Goal: Transaction & Acquisition: Purchase product/service

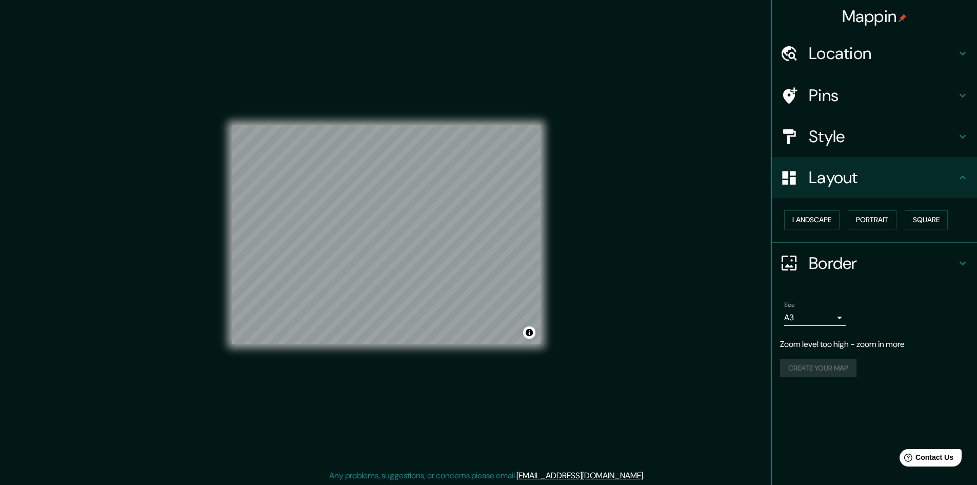
click at [624, 273] on div "Mappin Location [GEOGRAPHIC_DATA], [GEOGRAPHIC_DATA][US_STATE], [GEOGRAPHIC_DAT…" at bounding box center [488, 243] width 977 height 486
click at [958, 176] on icon at bounding box center [962, 177] width 12 height 12
click at [965, 137] on icon at bounding box center [962, 136] width 12 height 12
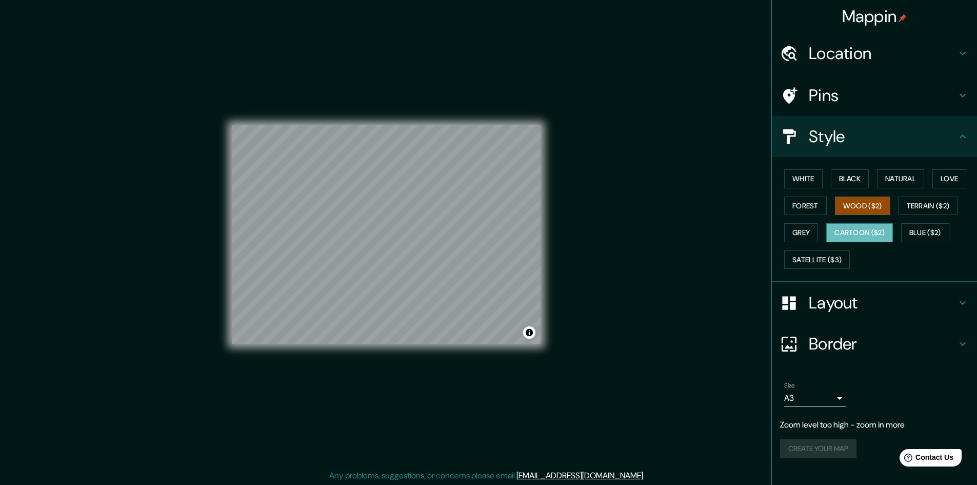
click at [853, 228] on button "Cartoon ($2)" at bounding box center [859, 232] width 67 height 19
click at [800, 183] on button "White" at bounding box center [803, 178] width 38 height 19
click at [852, 181] on button "Black" at bounding box center [850, 178] width 38 height 19
click at [897, 173] on button "Natural" at bounding box center [900, 178] width 47 height 19
click at [845, 177] on button "Black" at bounding box center [850, 178] width 38 height 19
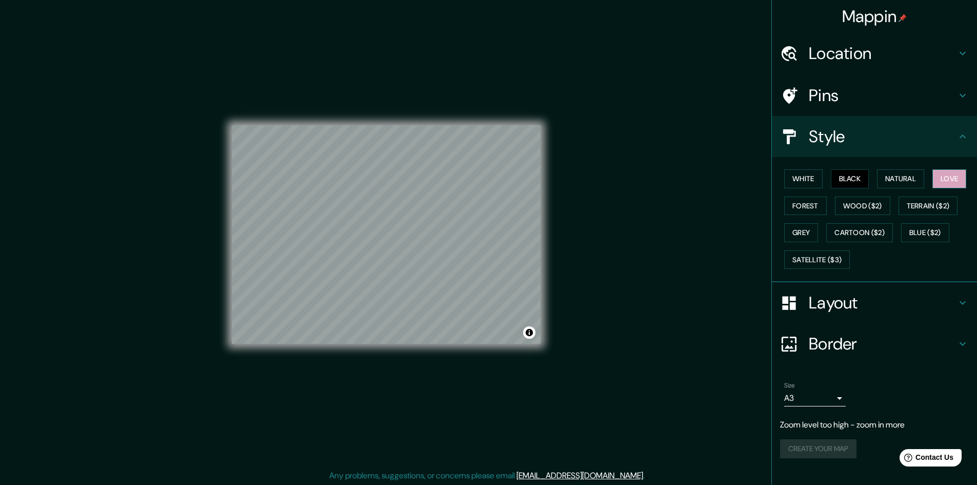
click at [945, 170] on button "Love" at bounding box center [949, 178] width 34 height 19
click at [810, 205] on button "Forest" at bounding box center [805, 205] width 43 height 19
click at [852, 203] on button "Wood ($2)" at bounding box center [862, 205] width 55 height 19
click at [910, 205] on button "Terrain ($2)" at bounding box center [927, 205] width 59 height 19
click at [807, 212] on button "Forest" at bounding box center [805, 205] width 43 height 19
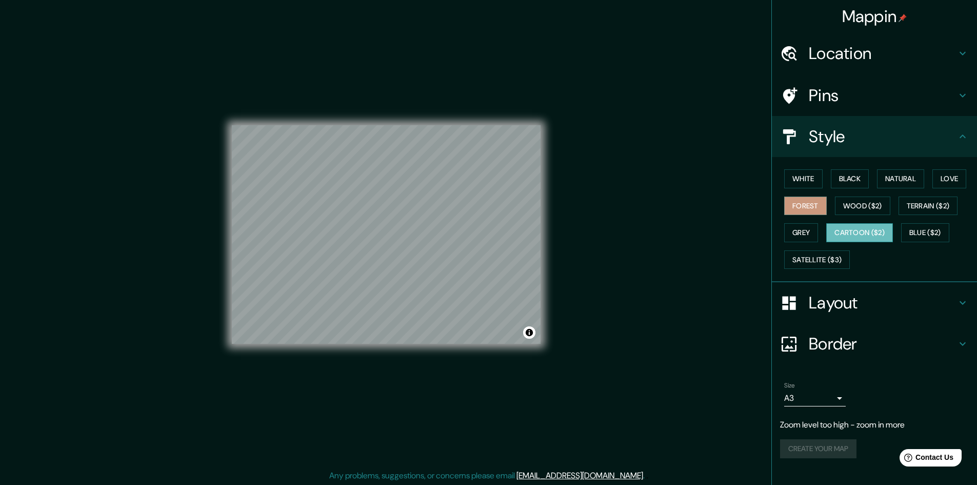
click at [855, 230] on button "Cartoon ($2)" at bounding box center [859, 232] width 67 height 19
drag, startPoint x: 948, startPoint y: 180, endPoint x: 914, endPoint y: 177, distance: 33.9
click at [948, 179] on button "Love" at bounding box center [949, 178] width 34 height 19
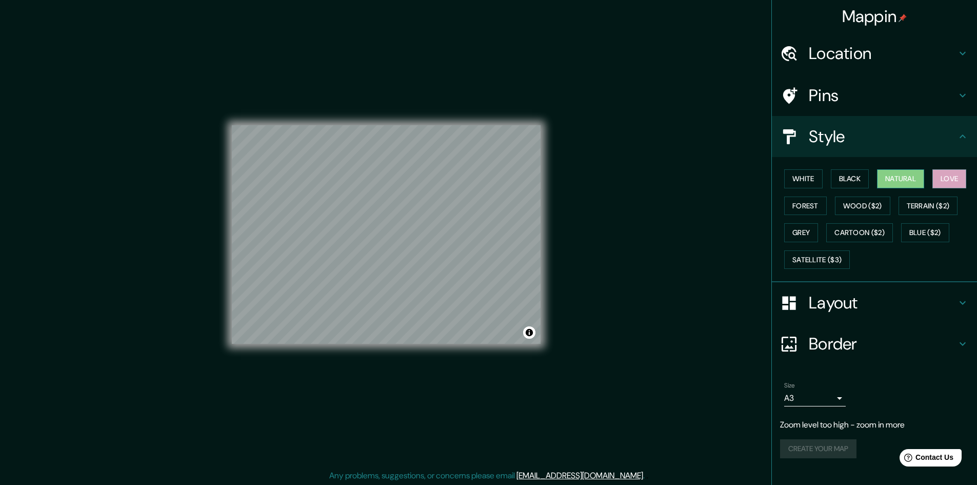
click at [913, 177] on button "Natural" at bounding box center [900, 178] width 47 height 19
click at [816, 210] on button "Forest" at bounding box center [805, 205] width 43 height 19
click at [858, 210] on button "Wood ($2)" at bounding box center [862, 205] width 55 height 19
click at [911, 210] on button "Terrain ($2)" at bounding box center [927, 205] width 59 height 19
click at [816, 199] on button "Forest" at bounding box center [805, 205] width 43 height 19
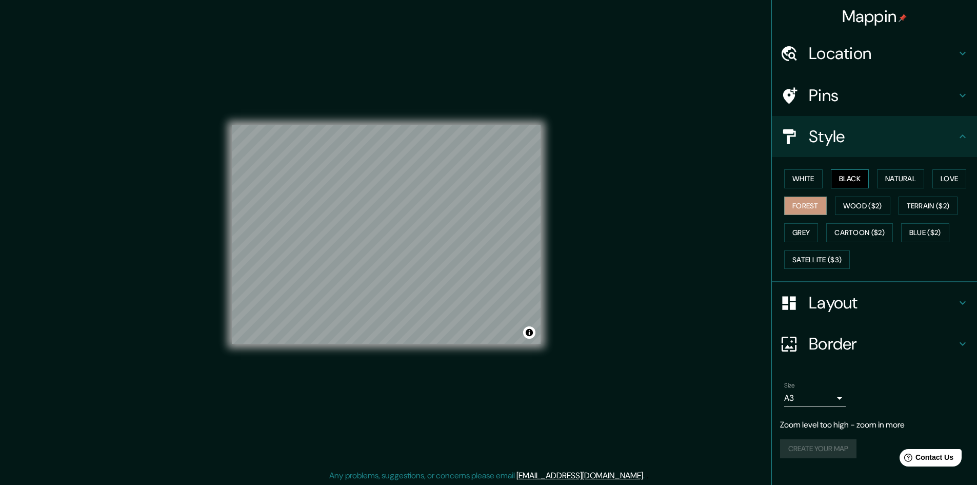
click at [850, 179] on button "Black" at bounding box center [850, 178] width 38 height 19
click at [861, 204] on button "Wood ($2)" at bounding box center [862, 205] width 55 height 19
